Goal: Ask a question

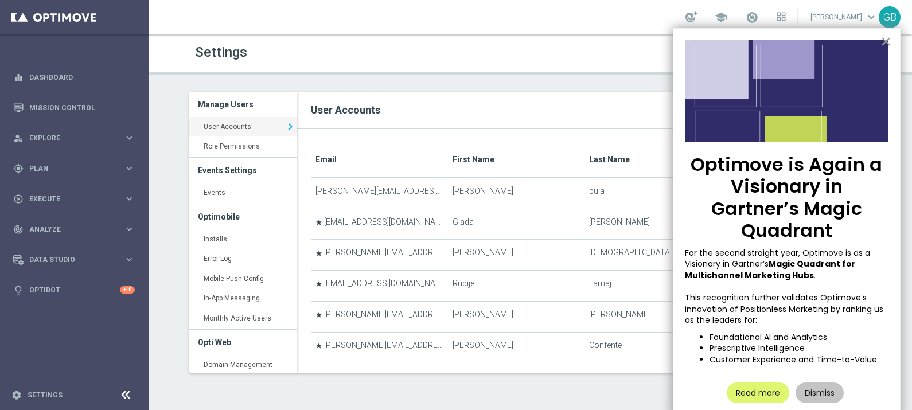
click at [886, 41] on button "×" at bounding box center [886, 41] width 11 height 18
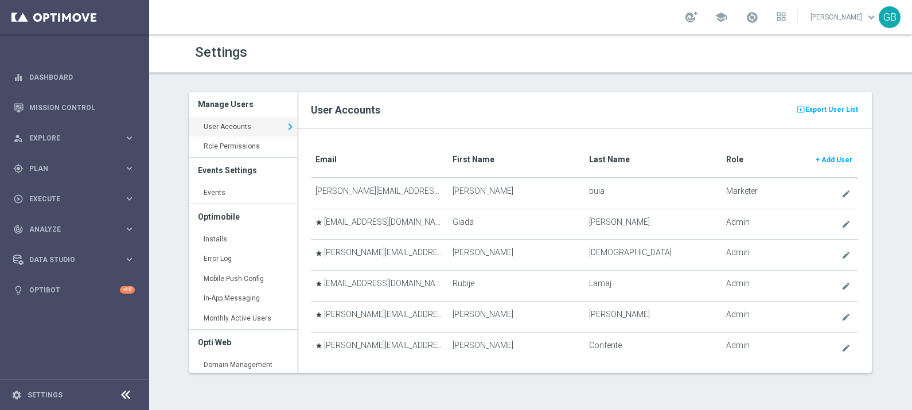
click at [342, 365] on div "present_to_all Export User List User Accounts Email First Name Last Name Role +…" at bounding box center [585, 232] width 592 height 281
click at [689, 13] on div at bounding box center [692, 16] width 12 height 11
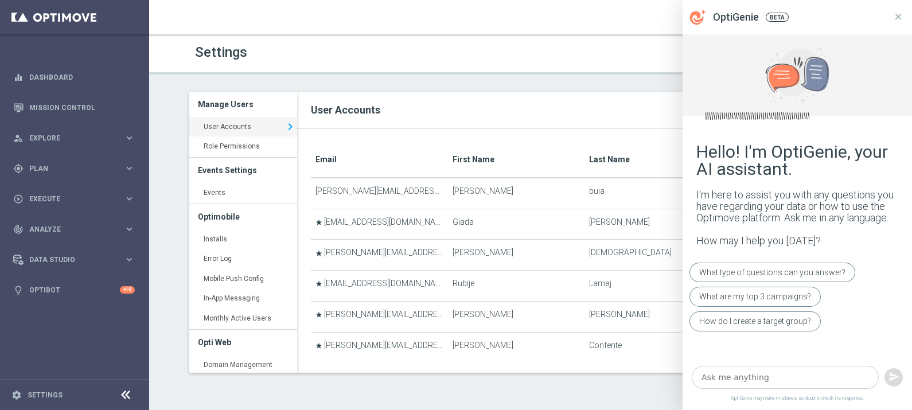
click at [769, 378] on textarea at bounding box center [785, 378] width 187 height 24
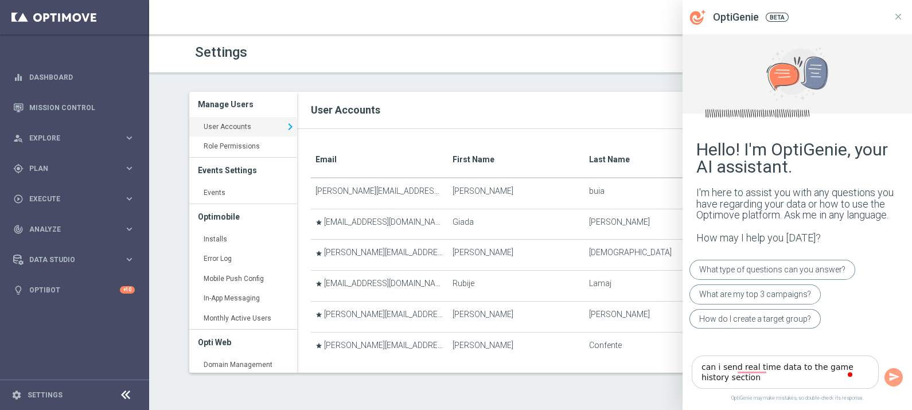
type textarea "can i send real time data to the game history section?"
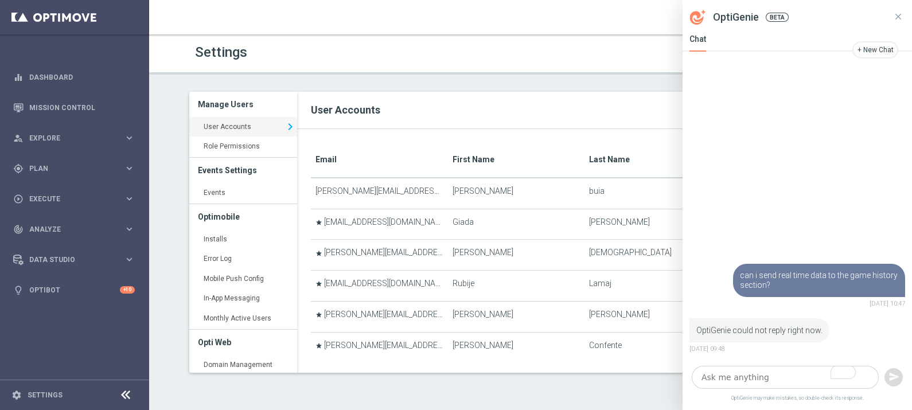
click at [759, 379] on textarea "To enrich screen reader interactions, please activate Accessibility in Grammarl…" at bounding box center [785, 378] width 187 height 24
click at [898, 18] on icon at bounding box center [898, 16] width 10 height 10
